Goal: Transaction & Acquisition: Book appointment/travel/reservation

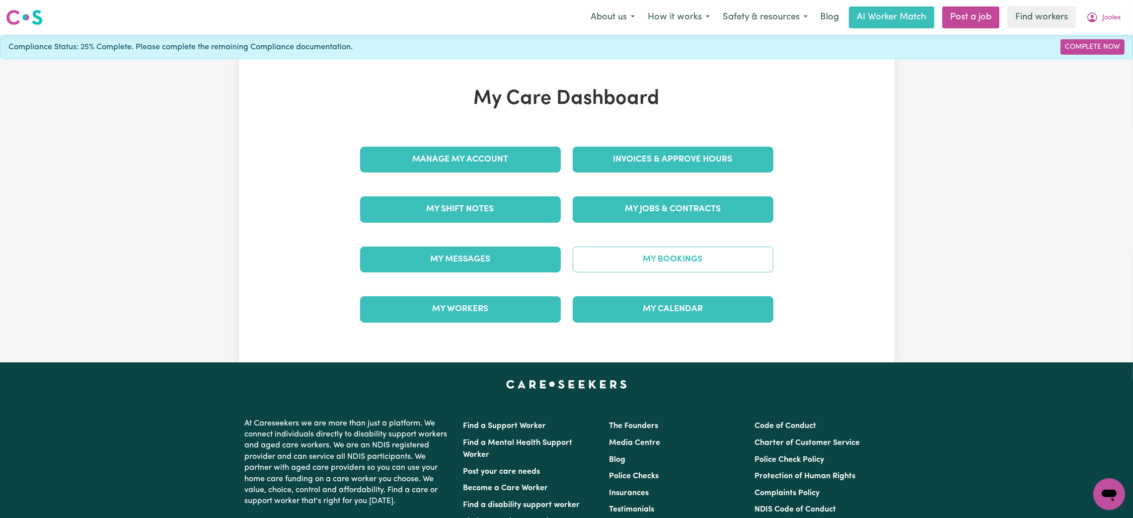
click at [640, 259] on link "My Bookings" at bounding box center [673, 259] width 201 height 26
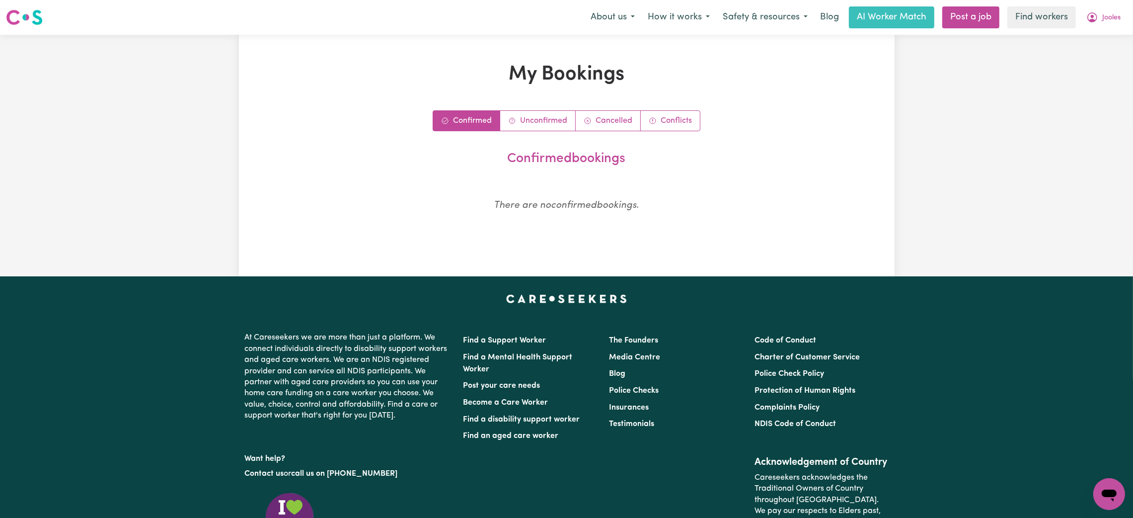
click at [1098, 35] on div "My Bookings Confirmed Unconfirmed Cancelled Conflicts confirmed bookings There …" at bounding box center [566, 155] width 1133 height 241
click at [1099, 19] on button "Jooles" at bounding box center [1103, 17] width 47 height 21
click at [1084, 46] on link "My Dashboard" at bounding box center [1087, 38] width 78 height 19
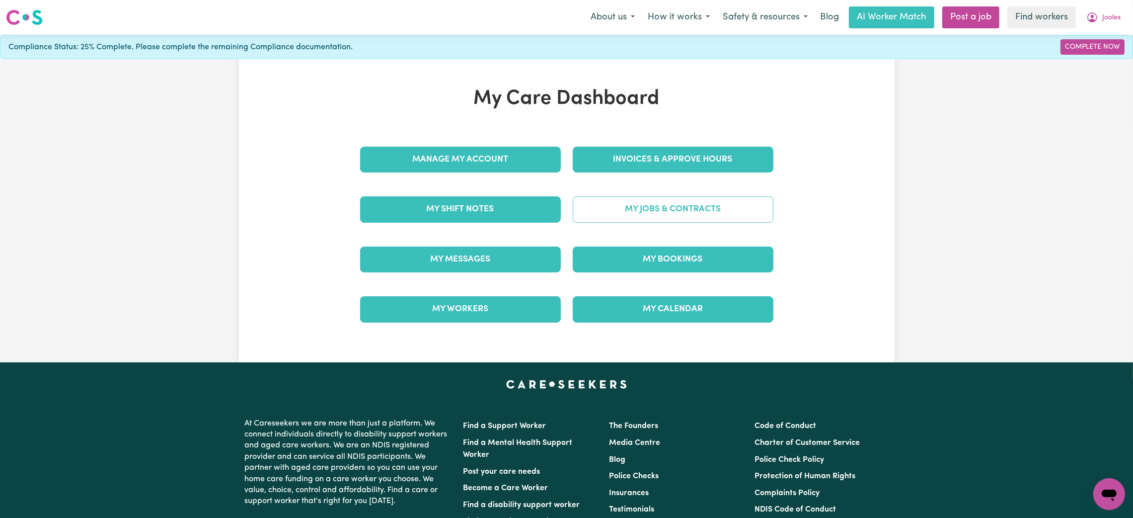
click at [683, 207] on link "My Jobs & Contracts" at bounding box center [673, 209] width 201 height 26
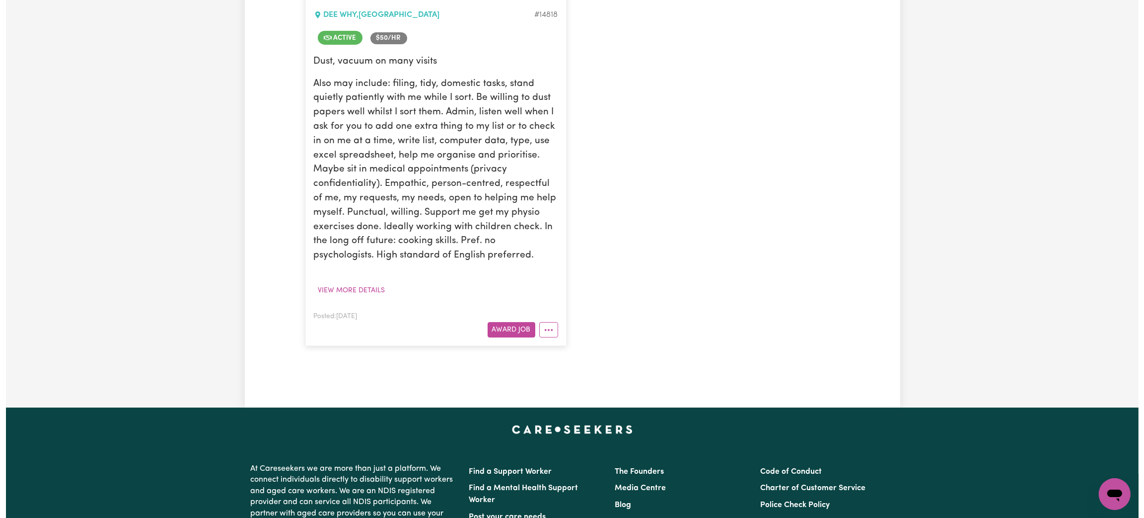
scroll to position [298, 0]
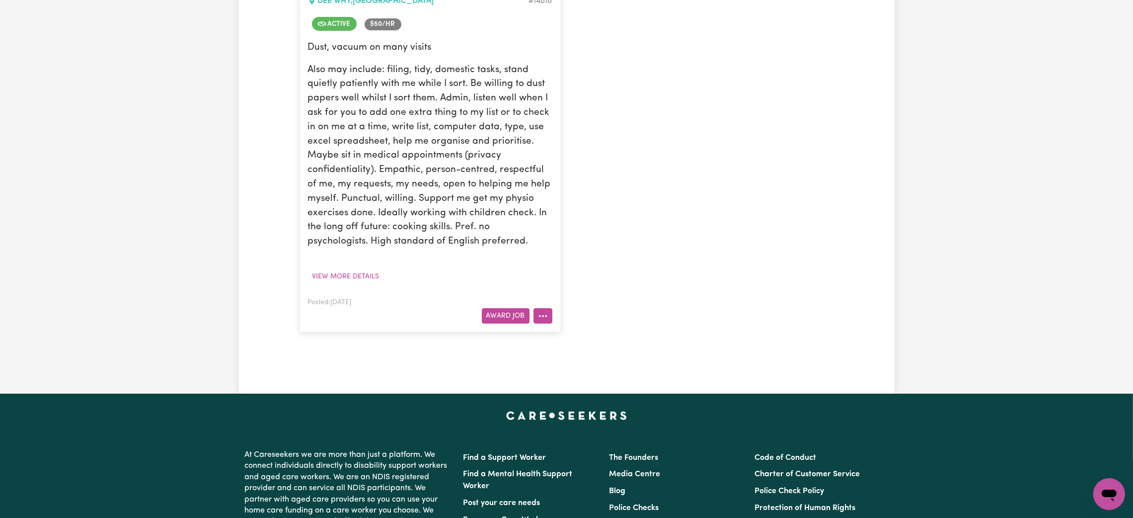
click at [535, 319] on button "More options" at bounding box center [542, 315] width 19 height 15
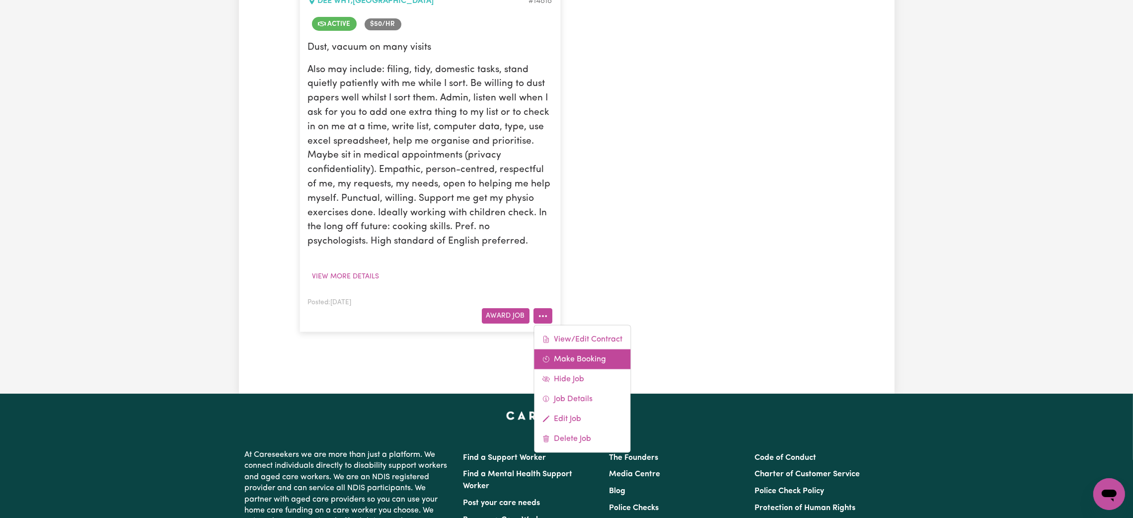
click at [567, 363] on link "Make Booking" at bounding box center [582, 359] width 96 height 20
select select "pm"
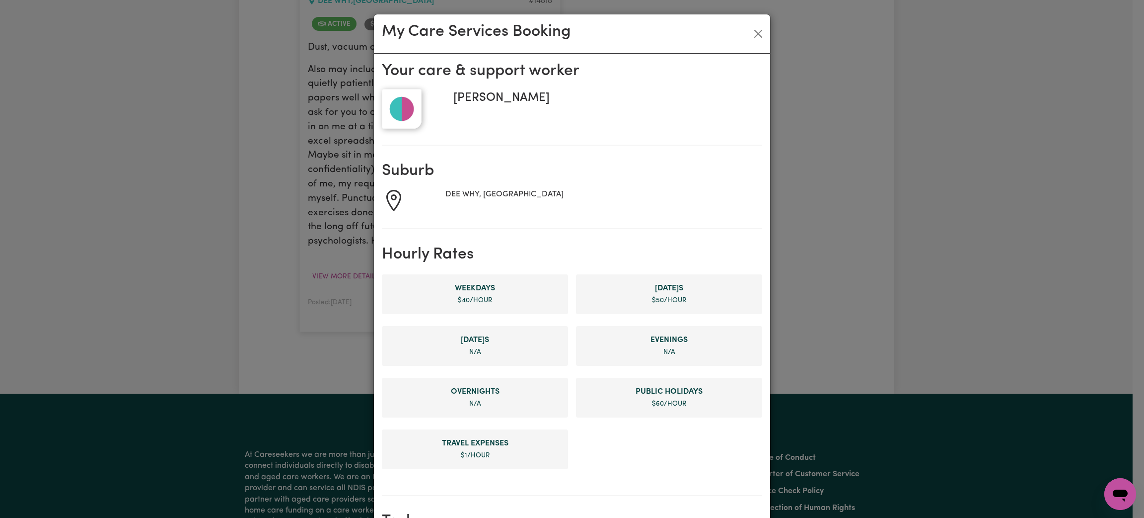
scroll to position [372, 0]
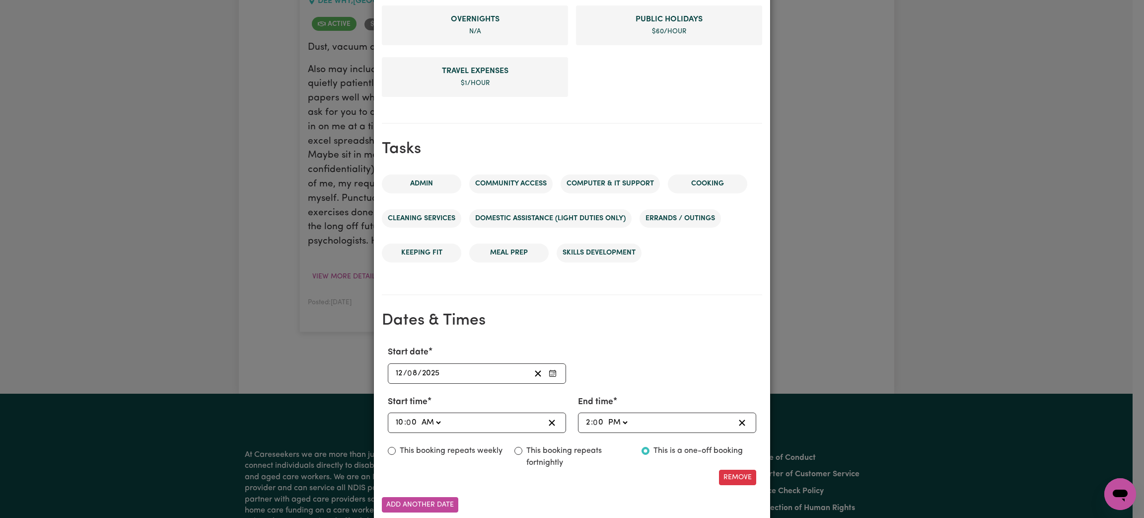
click at [395, 419] on input "10" at bounding box center [399, 422] width 9 height 13
type input "08:00"
type input "8"
type input "08:03"
type input "3"
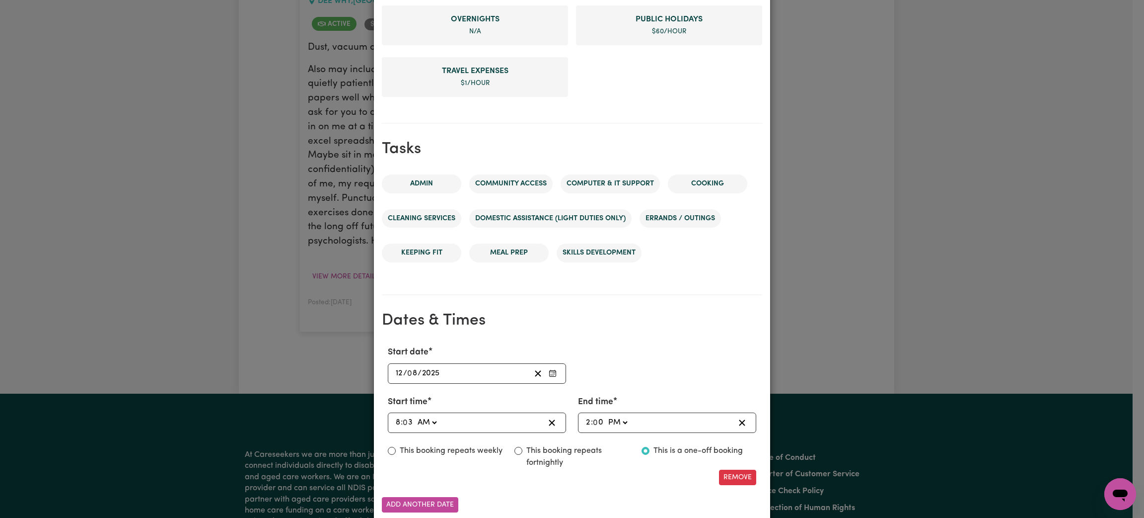
type input "08:30"
type input "30"
click at [586, 424] on input "2" at bounding box center [588, 422] width 5 height 13
type input "13:00"
type input "1"
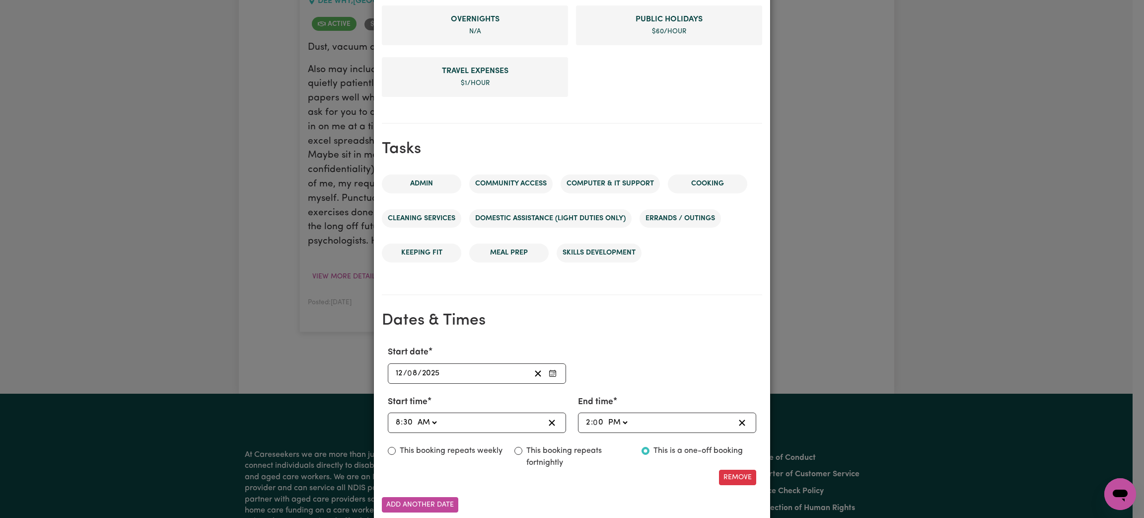
type input "22:00"
type input "10"
type input "22:03"
type input "3"
type input "22:30"
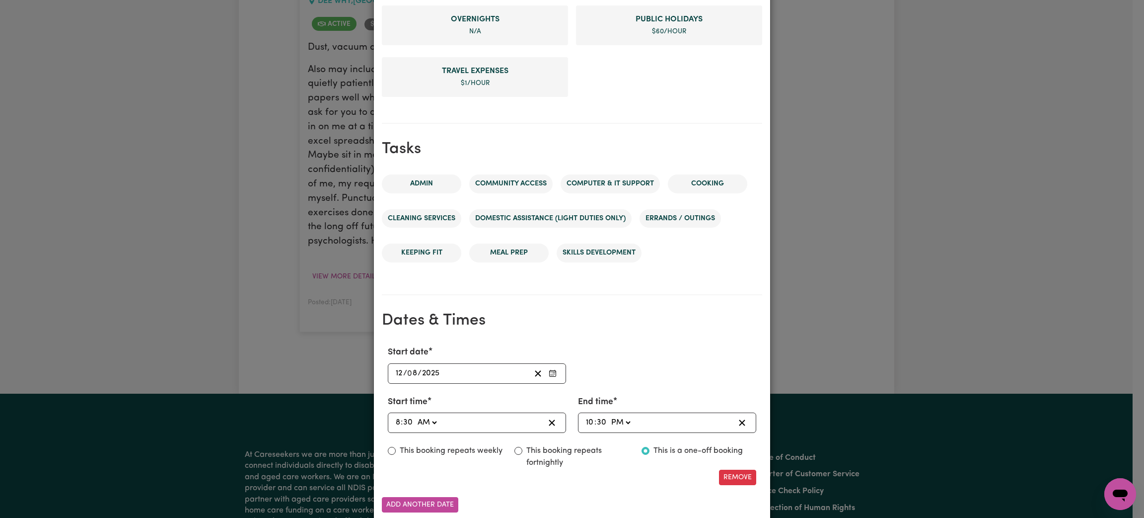
type input "30"
click at [618, 422] on select "AM PM" at bounding box center [620, 422] width 23 height 13
select select "am"
click at [609, 416] on select "AM PM" at bounding box center [620, 422] width 23 height 13
type input "10:30"
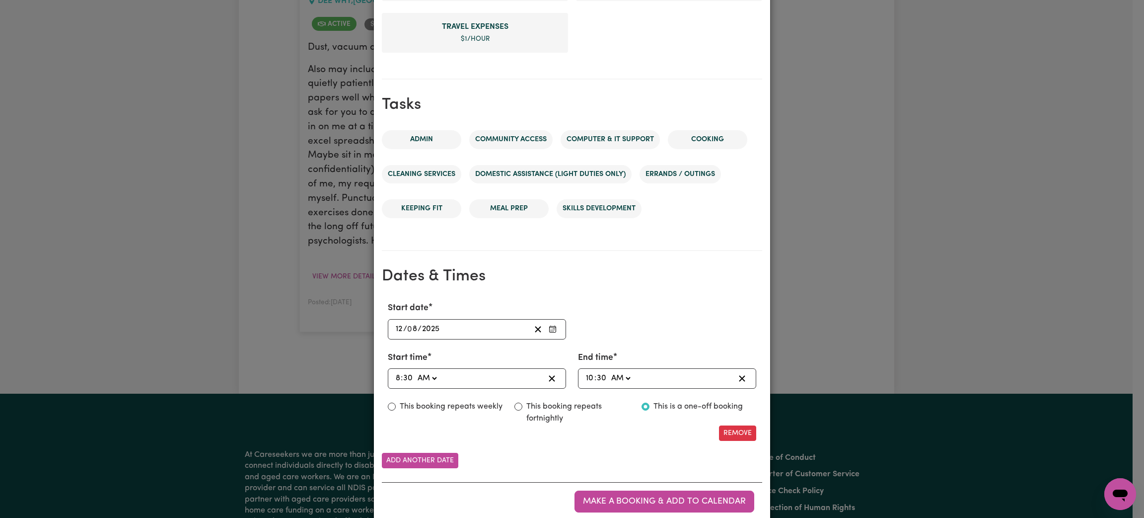
scroll to position [440, 0]
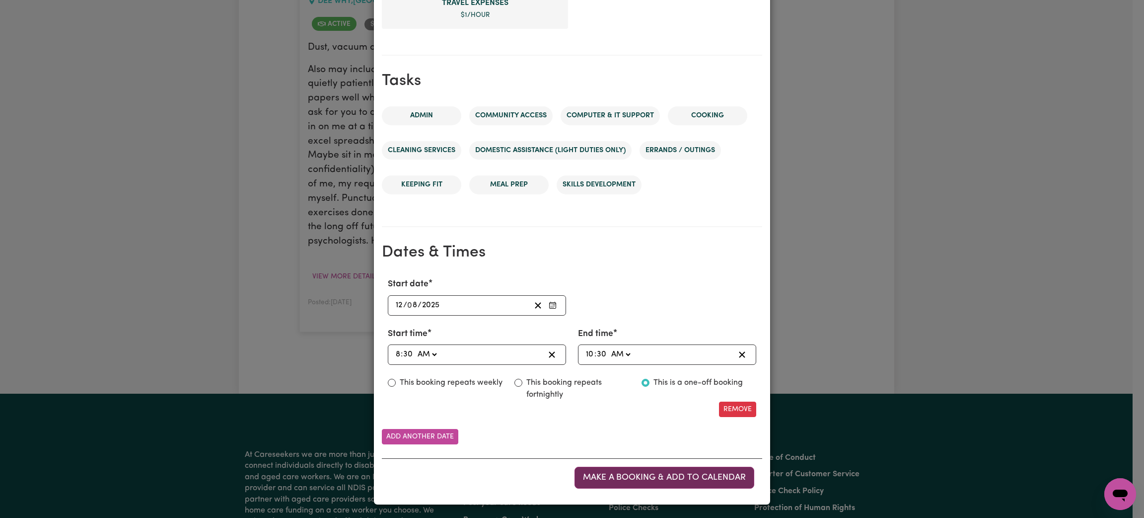
click at [658, 484] on button "Make a booking & add to calendar" at bounding box center [665, 477] width 180 height 22
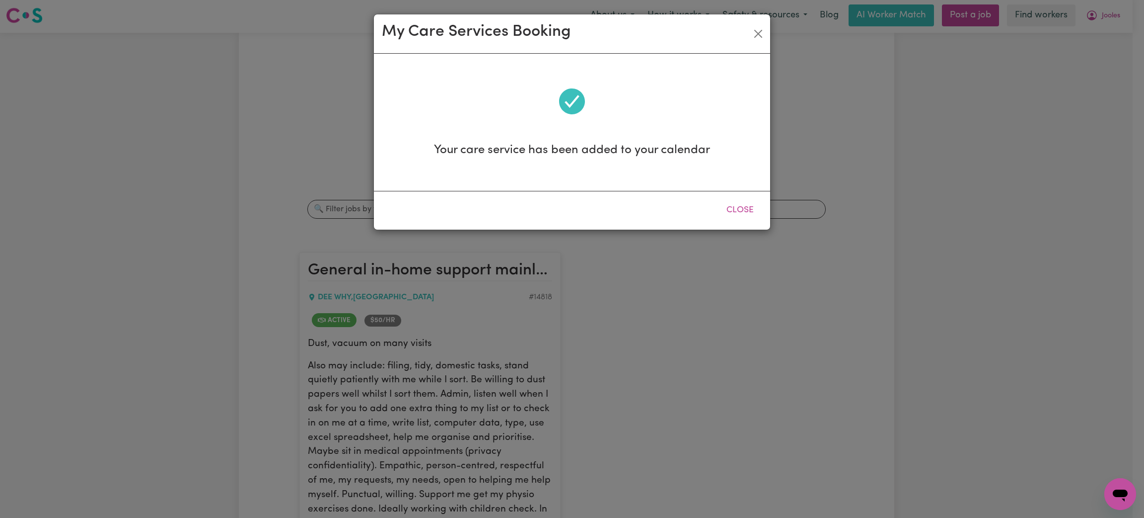
scroll to position [0, 0]
click at [754, 41] on button "Close" at bounding box center [758, 34] width 16 height 16
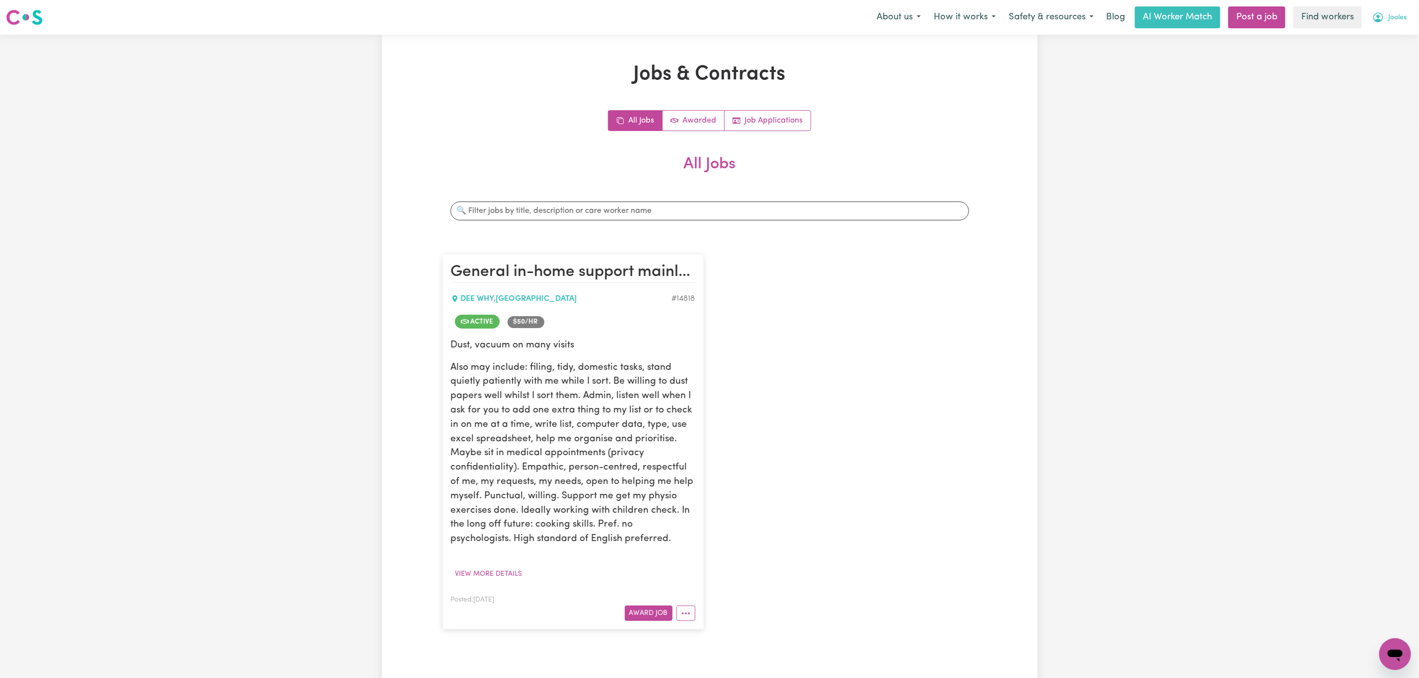
click at [1132, 23] on span "Jooles" at bounding box center [1397, 17] width 18 height 11
click at [1132, 55] on link "Logout" at bounding box center [1373, 57] width 78 height 19
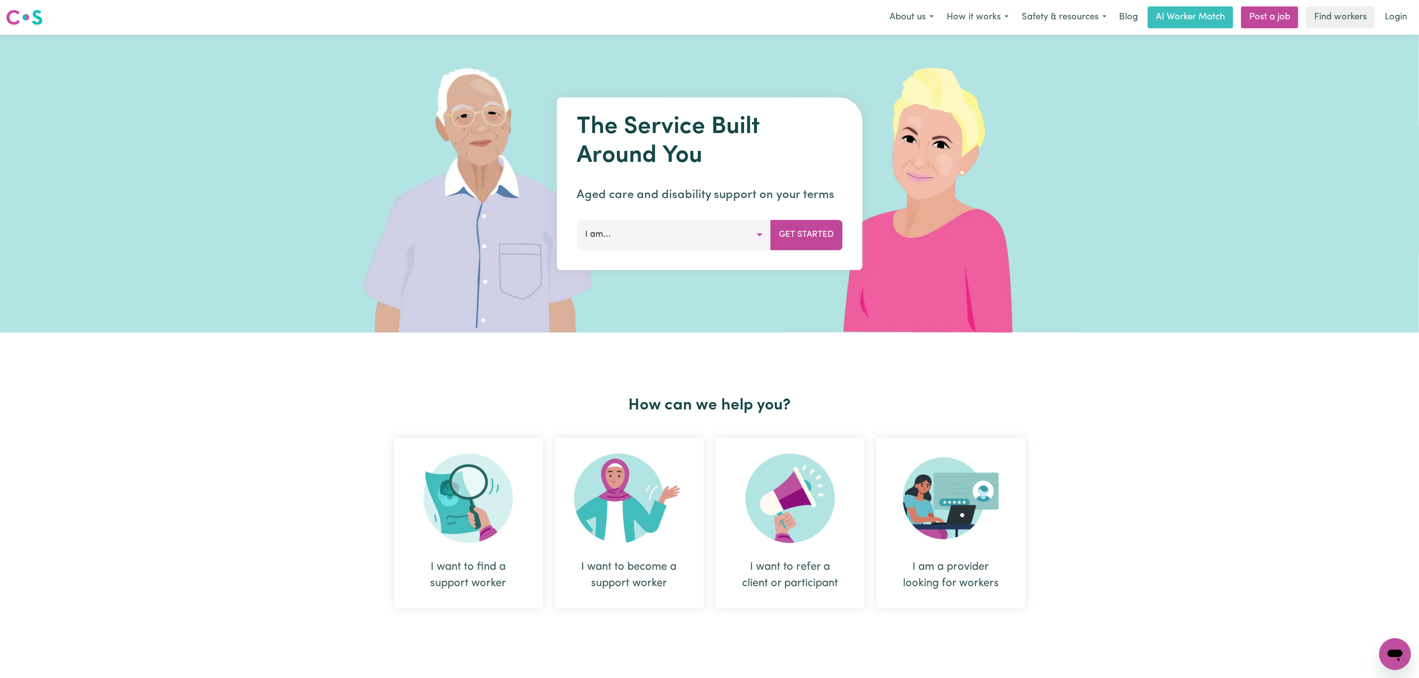
click at [1132, 18] on link "Login" at bounding box center [1396, 17] width 34 height 22
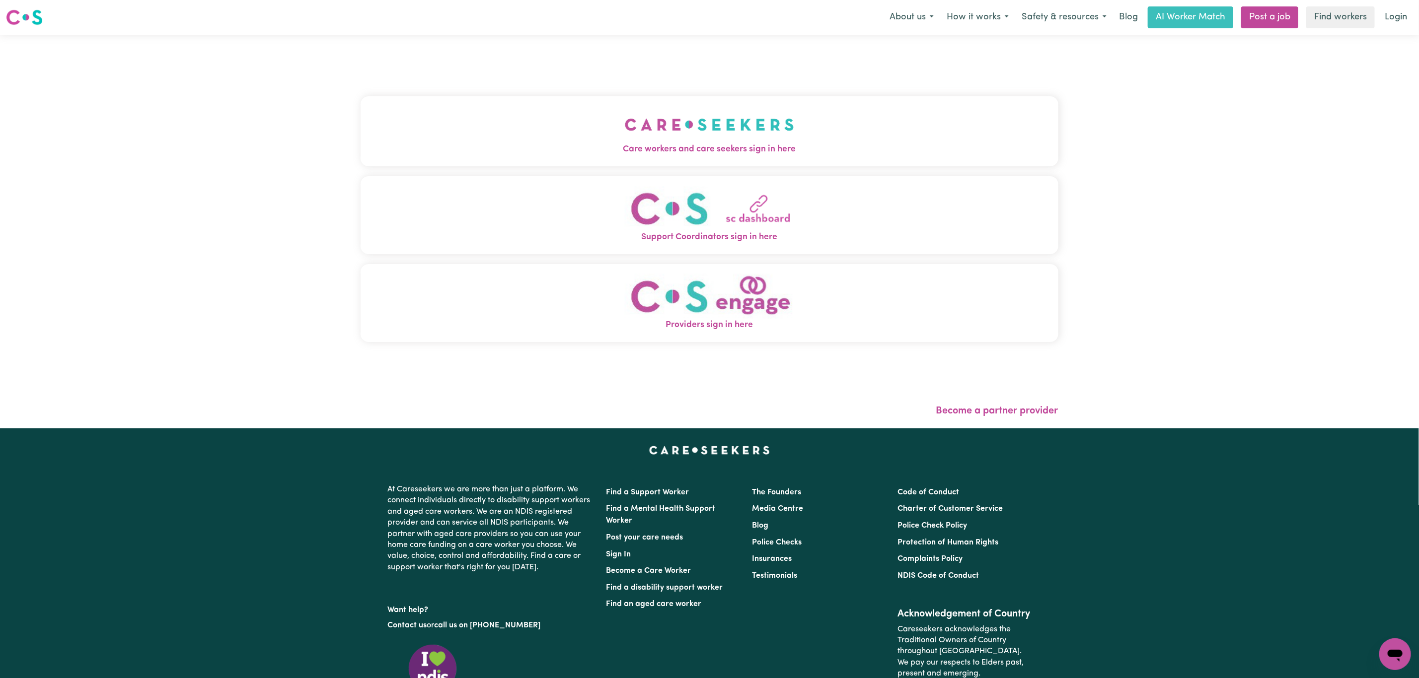
click at [625, 118] on img "Care workers and care seekers sign in here" at bounding box center [709, 124] width 169 height 37
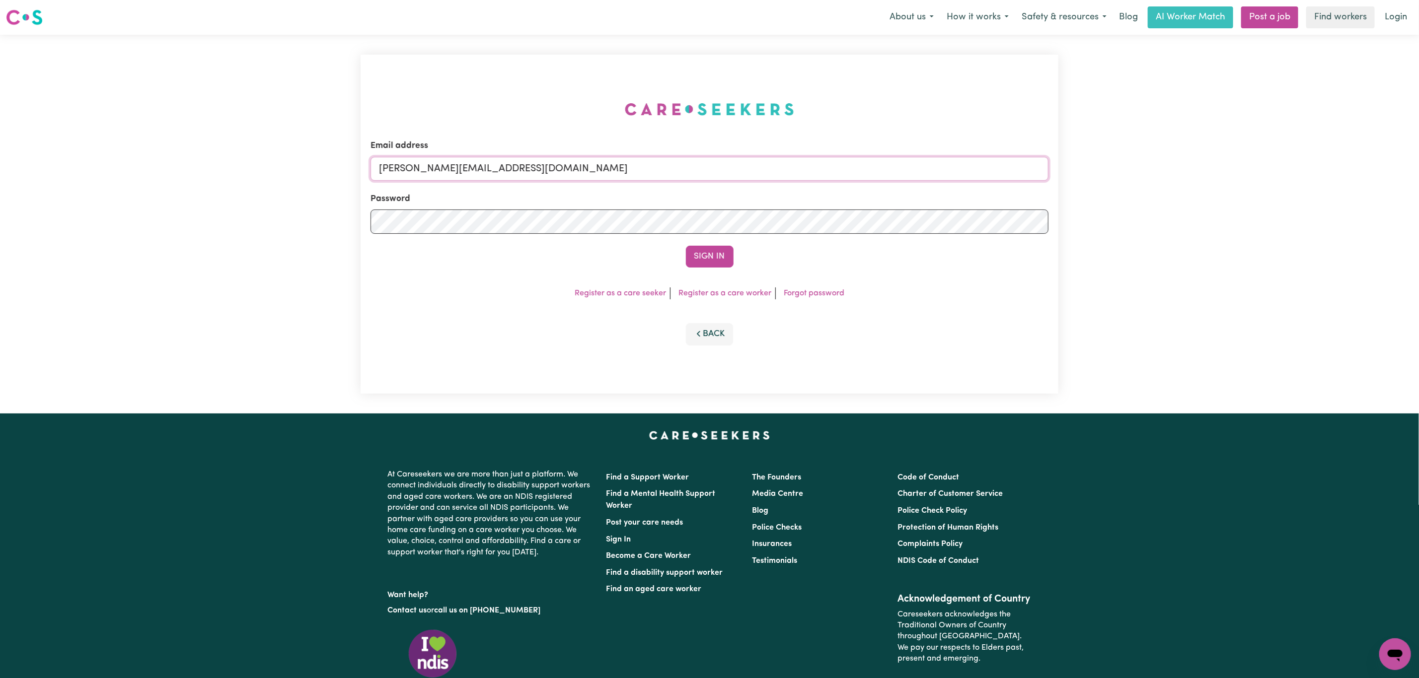
click at [477, 169] on input "[PERSON_NAME][EMAIL_ADDRESS][DOMAIN_NAME]" at bounding box center [710, 169] width 678 height 24
drag, startPoint x: 434, startPoint y: 172, endPoint x: 803, endPoint y: 172, distance: 369.5
click at [803, 172] on input "[EMAIL_ADDRESS][PERSON_NAME][DOMAIN_NAME]" at bounding box center [710, 169] width 678 height 24
type input "superuser~[PERSON_NAME][EMAIL_ADDRESS][DOMAIN_NAME]"
click at [686, 246] on button "Sign In" at bounding box center [710, 257] width 48 height 22
